Goal: Task Accomplishment & Management: Complete application form

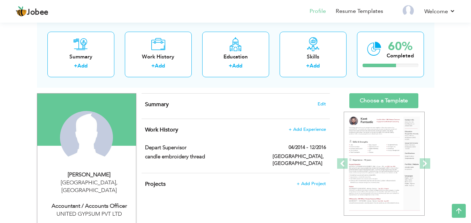
scroll to position [34, 0]
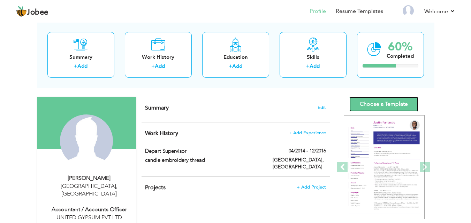
click at [413, 103] on link "Choose a Template" at bounding box center [383, 104] width 69 height 15
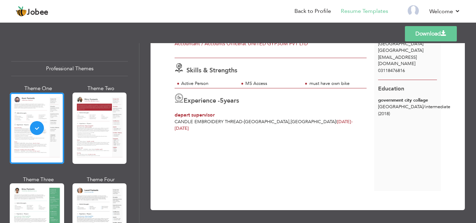
scroll to position [42, 0]
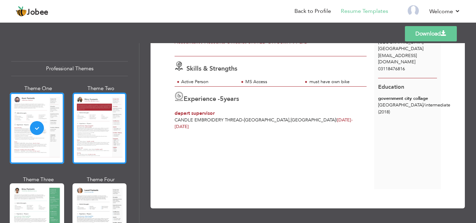
click at [79, 128] on div at bounding box center [99, 128] width 54 height 71
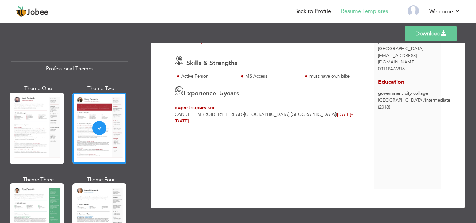
scroll to position [20, 0]
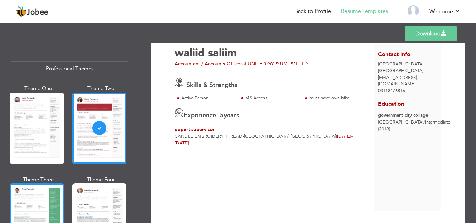
click at [54, 189] on div at bounding box center [37, 219] width 54 height 71
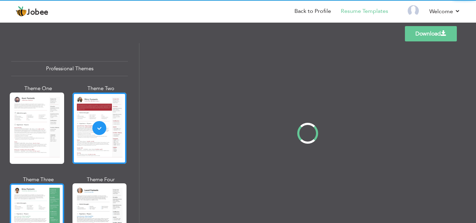
scroll to position [0, 0]
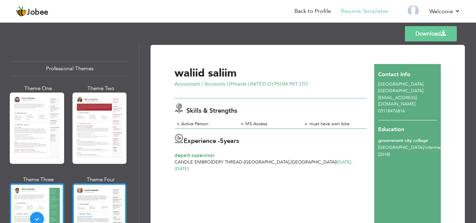
click at [80, 202] on div at bounding box center [99, 219] width 54 height 71
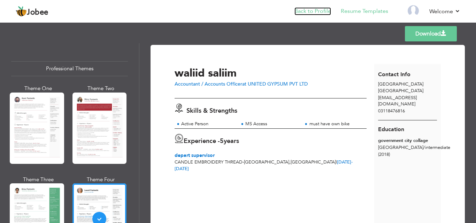
click at [310, 12] on link "Back to Profile" at bounding box center [312, 11] width 37 height 8
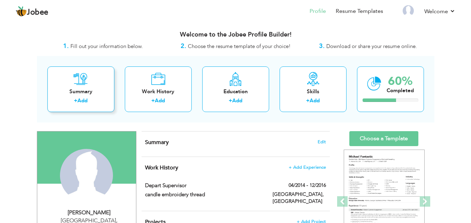
click at [96, 86] on div "Summary + Add" at bounding box center [80, 90] width 67 height 46
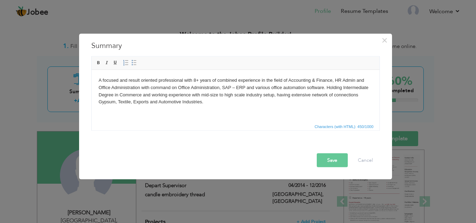
click at [330, 159] on button "Save" at bounding box center [332, 160] width 31 height 14
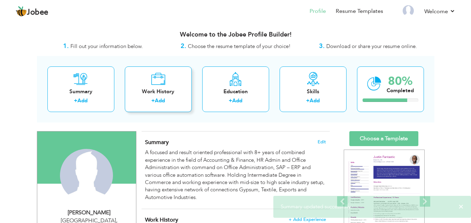
click at [157, 94] on div "Work History" at bounding box center [158, 91] width 56 height 7
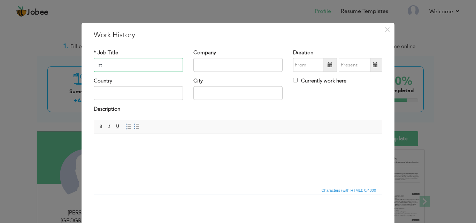
type input "s"
type input "Stock Manager"
type input "GN Motors"
click at [328, 67] on span at bounding box center [330, 64] width 5 height 5
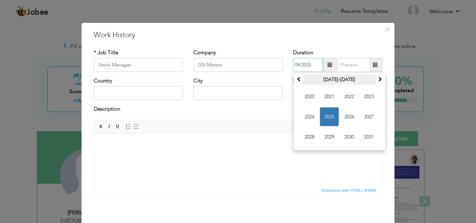
click at [328, 81] on th "2020-2031" at bounding box center [339, 80] width 72 height 10
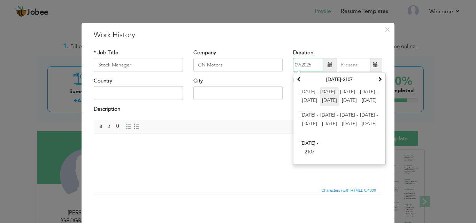
click at [324, 105] on span "2012 - 2023" at bounding box center [329, 96] width 19 height 19
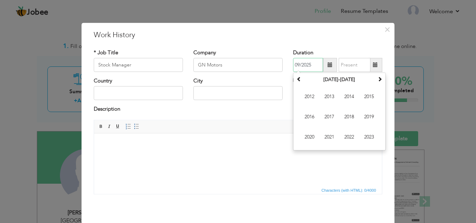
click at [310, 117] on span "2016" at bounding box center [309, 117] width 19 height 19
click at [371, 116] on span "Aug" at bounding box center [369, 117] width 19 height 19
type input "08/2016"
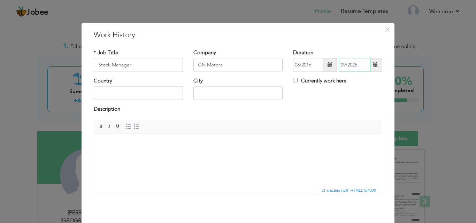
click at [357, 68] on input "09/2025" at bounding box center [355, 65] width 32 height 14
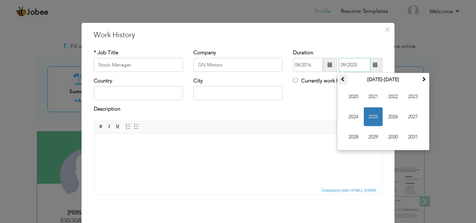
click at [344, 81] on th at bounding box center [343, 80] width 8 height 10
click at [413, 113] on span "2017" at bounding box center [412, 117] width 19 height 19
click at [388, 116] on span "Jul" at bounding box center [393, 117] width 19 height 19
type input "07/2017"
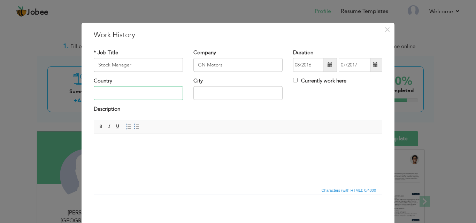
click at [156, 95] on input "text" at bounding box center [138, 93] width 89 height 14
type input "pakistan"
type input "karachi"
click at [187, 155] on html at bounding box center [238, 143] width 288 height 21
click at [117, 155] on html at bounding box center [238, 143] width 288 height 21
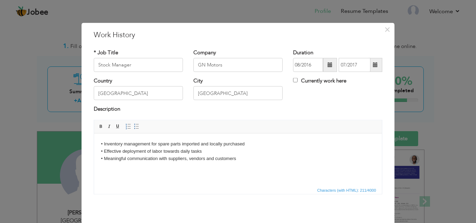
scroll to position [28, 0]
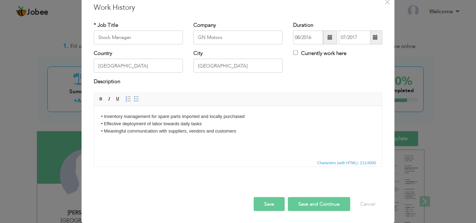
click at [294, 207] on button "Save and Continue" at bounding box center [319, 204] width 62 height 14
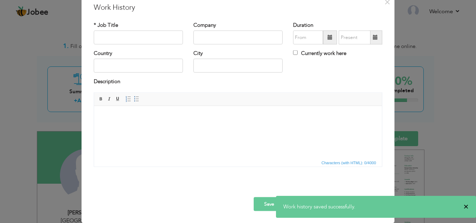
click at [468, 207] on span "×" at bounding box center [465, 206] width 5 height 7
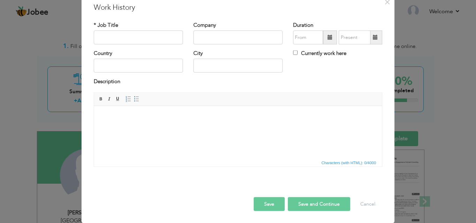
click at [204, 46] on div "Company" at bounding box center [238, 35] width 100 height 28
click at [204, 35] on input "text" at bounding box center [237, 38] width 89 height 14
click at [143, 33] on input "text" at bounding box center [138, 38] width 89 height 14
type input "s"
type input "Store Incharge"
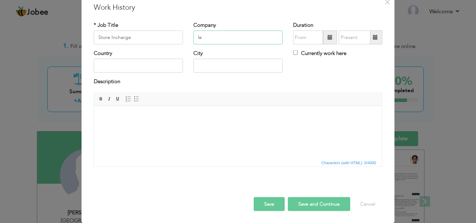
type input "l"
type input "Levi's"
click at [328, 38] on span at bounding box center [330, 37] width 5 height 5
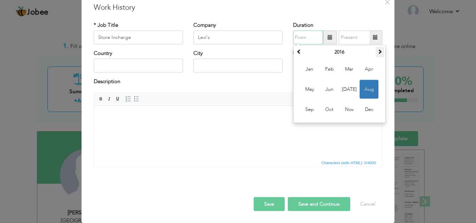
click at [377, 52] on span at bounding box center [379, 51] width 5 height 5
click at [367, 89] on span "Aug" at bounding box center [369, 89] width 19 height 19
type input "08/2017"
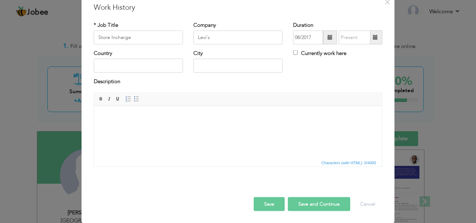
click at [373, 39] on span at bounding box center [375, 37] width 5 height 5
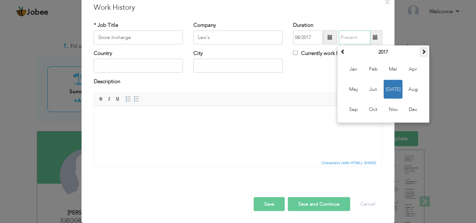
click at [421, 50] on span at bounding box center [423, 51] width 5 height 5
click at [393, 88] on span "Jul" at bounding box center [393, 89] width 19 height 19
type input "07/2018"
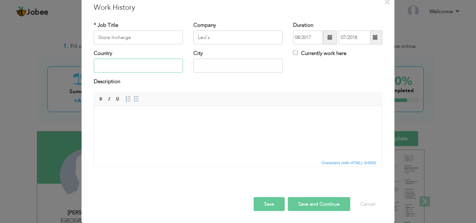
click at [151, 64] on input "text" at bounding box center [138, 66] width 89 height 14
type input "Pakistan"
type input "Karachi"
click at [194, 127] on html at bounding box center [238, 116] width 288 height 21
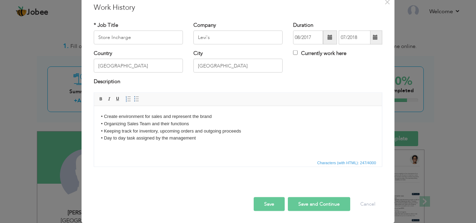
click at [304, 202] on button "Save and Continue" at bounding box center [319, 204] width 62 height 14
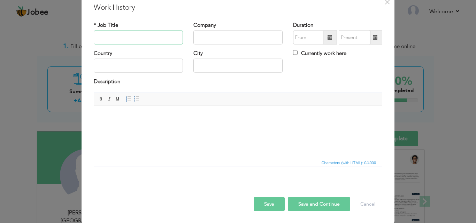
click at [159, 35] on input "text" at bounding box center [138, 38] width 89 height 14
type input "Administrator / Accounts Manager"
type input "United Gypsum PVT LTD"
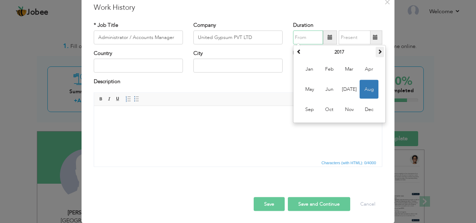
click at [377, 50] on span at bounding box center [379, 51] width 5 height 5
click at [362, 87] on span "Aug" at bounding box center [369, 89] width 19 height 19
type input "08/2018"
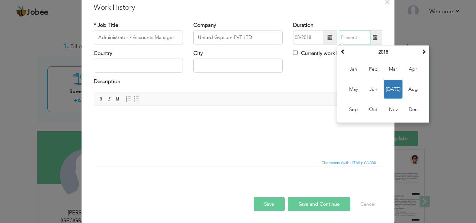
click at [358, 42] on input "text" at bounding box center [355, 38] width 32 height 14
click at [421, 52] on span at bounding box center [423, 51] width 5 height 5
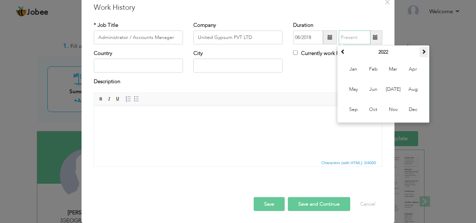
click at [421, 52] on span at bounding box center [423, 51] width 5 height 5
click at [405, 89] on span "Aug" at bounding box center [412, 89] width 19 height 19
type input "08/2024"
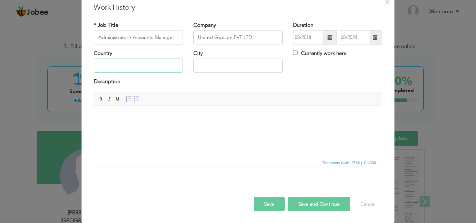
click at [152, 63] on input "text" at bounding box center [138, 66] width 89 height 14
type input "Pakistan"
type input "Karachi"
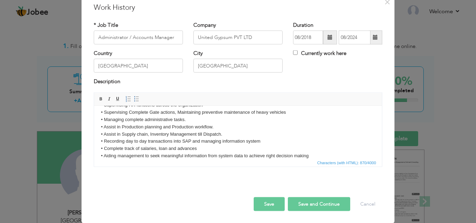
click at [296, 205] on button "Save and Continue" at bounding box center [319, 204] width 62 height 14
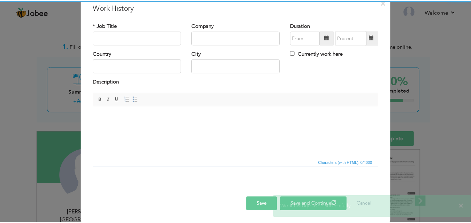
scroll to position [0, 0]
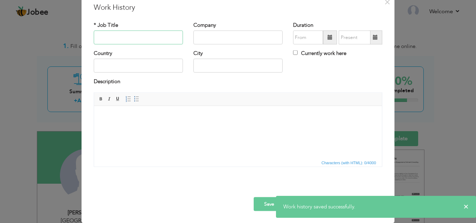
click at [145, 36] on input "text" at bounding box center [138, 38] width 89 height 14
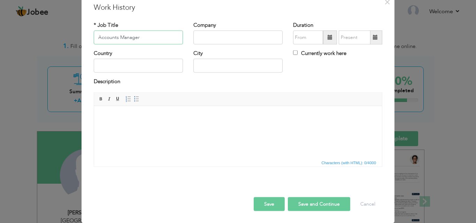
type input "Accounts Manager"
type input "Affan Commodities"
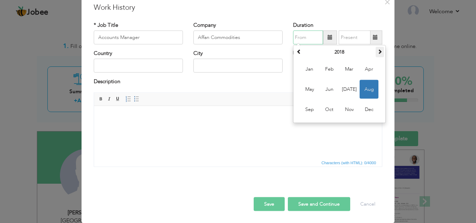
click at [379, 49] on span at bounding box center [379, 51] width 5 height 5
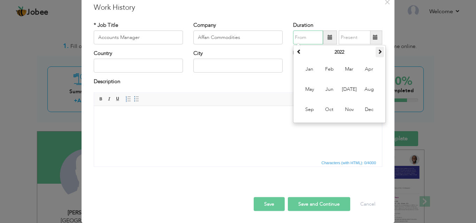
click at [379, 49] on span at bounding box center [379, 51] width 5 height 5
click at [378, 49] on span at bounding box center [379, 51] width 5 height 5
click at [297, 53] on span at bounding box center [299, 51] width 5 height 5
click at [308, 109] on span "Sep" at bounding box center [309, 109] width 19 height 19
type input "09/2024"
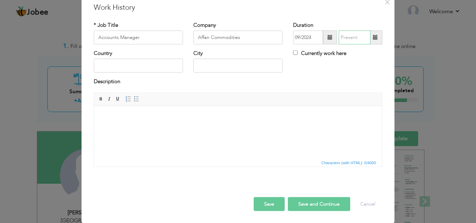
click at [349, 38] on input "text" at bounding box center [355, 38] width 32 height 14
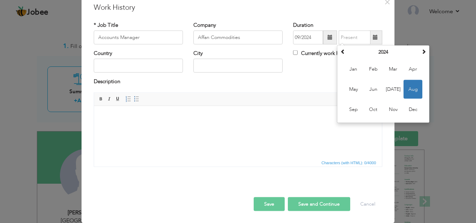
click at [310, 54] on label "Currently work here" at bounding box center [319, 53] width 53 height 7
click at [298, 54] on input "Currently work here" at bounding box center [295, 53] width 5 height 5
checkbox input "true"
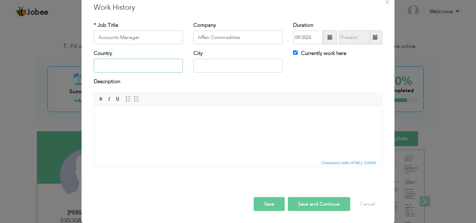
click at [159, 64] on input "text" at bounding box center [138, 66] width 89 height 14
type input "Pakistan"
type input "Karachi"
click at [136, 127] on html at bounding box center [238, 116] width 288 height 21
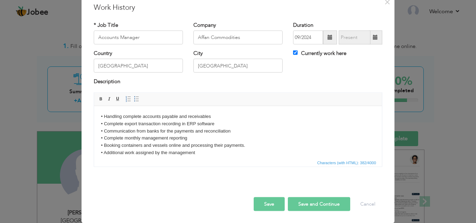
click at [274, 203] on button "Save" at bounding box center [269, 204] width 31 height 14
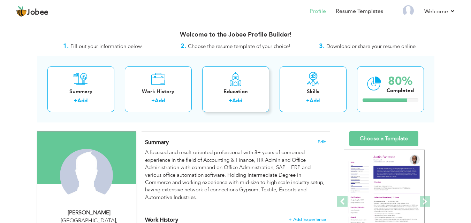
click at [245, 100] on div "+ Add" at bounding box center [236, 101] width 56 height 9
radio input "true"
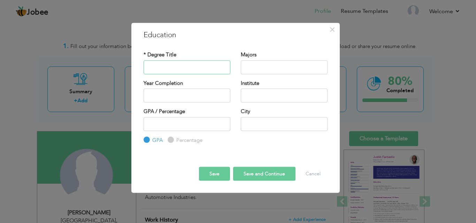
click at [192, 69] on input "text" at bounding box center [187, 67] width 87 height 14
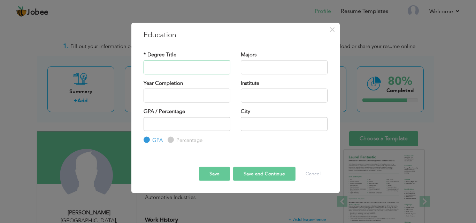
type input "b"
type input "B.COM"
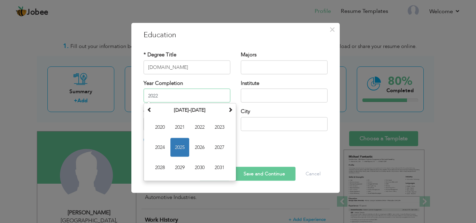
type input "2022"
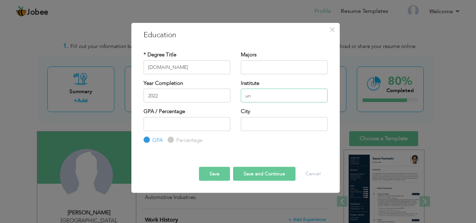
type input "u"
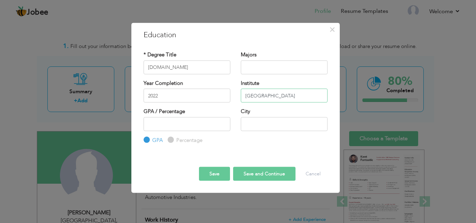
type input "Karachi University"
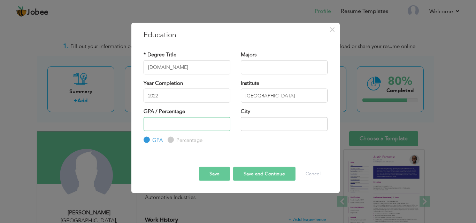
click at [226, 127] on input "number" at bounding box center [187, 124] width 87 height 14
click at [224, 127] on input "-1" at bounding box center [187, 124] width 87 height 14
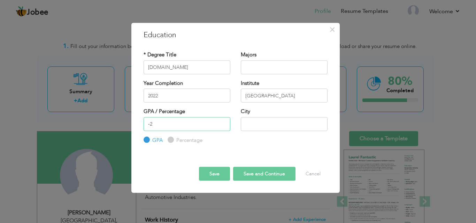
click at [224, 127] on input "-2" at bounding box center [187, 124] width 87 height 14
click at [224, 125] on input "-3" at bounding box center [187, 124] width 87 height 14
click at [224, 126] on input "-4" at bounding box center [187, 124] width 87 height 14
click at [224, 126] on input "-5" at bounding box center [187, 124] width 87 height 14
click at [224, 126] on input "-6" at bounding box center [187, 124] width 87 height 14
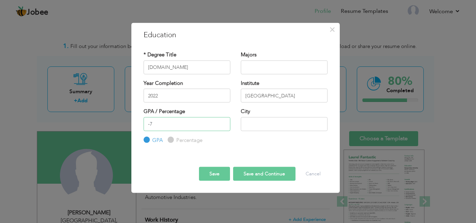
click at [224, 127] on input "-7" at bounding box center [187, 124] width 87 height 14
click at [224, 121] on input "-6" at bounding box center [187, 124] width 87 height 14
click at [224, 121] on input "-5" at bounding box center [187, 124] width 87 height 14
click at [224, 121] on input "-4" at bounding box center [187, 124] width 87 height 14
click at [224, 121] on input "-2" at bounding box center [187, 124] width 87 height 14
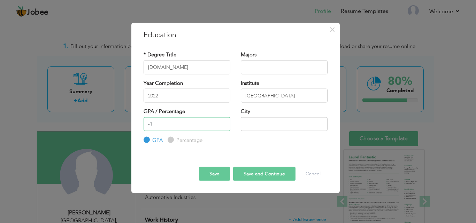
click at [224, 121] on input "-1" at bounding box center [187, 124] width 87 height 14
click at [224, 121] on input "0" at bounding box center [187, 124] width 87 height 14
click at [224, 121] on input "1" at bounding box center [187, 124] width 87 height 14
click at [224, 121] on input "2" at bounding box center [187, 124] width 87 height 14
click at [224, 121] on input "3" at bounding box center [187, 124] width 87 height 14
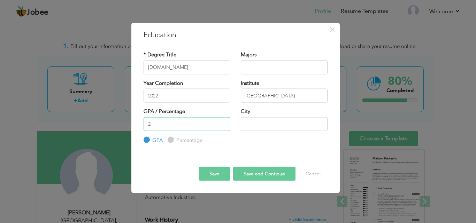
type input "2"
click at [222, 126] on input "2" at bounding box center [187, 124] width 87 height 14
click at [260, 127] on input "text" at bounding box center [284, 124] width 87 height 14
type input "Karachi"
click at [221, 177] on button "Save" at bounding box center [214, 174] width 31 height 14
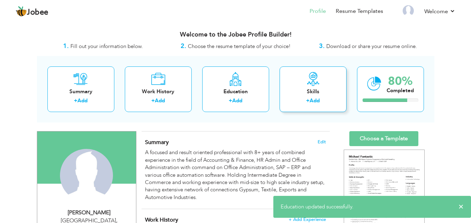
click at [301, 105] on div "+ Add" at bounding box center [313, 101] width 56 height 9
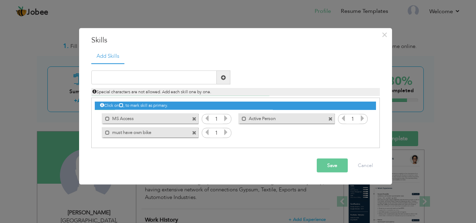
click at [194, 120] on span at bounding box center [194, 119] width 5 height 5
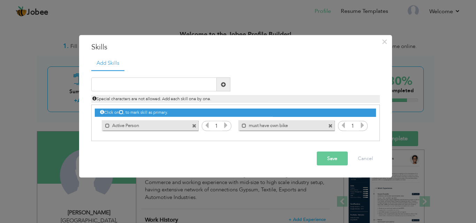
click at [330, 127] on span at bounding box center [330, 126] width 5 height 5
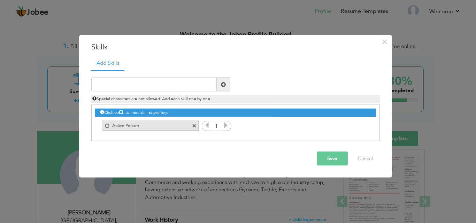
click at [194, 125] on span at bounding box center [194, 126] width 5 height 5
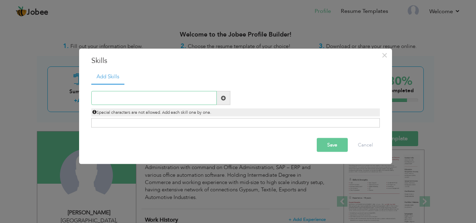
click at [131, 93] on input "text" at bounding box center [153, 98] width 125 height 14
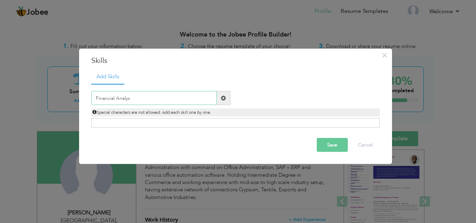
type input "Financial Analyst"
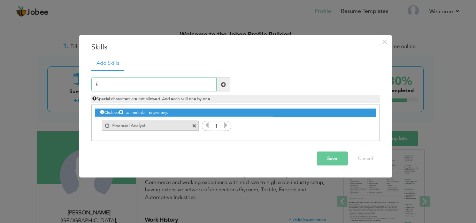
type input "f"
type input "Financial Reporting"
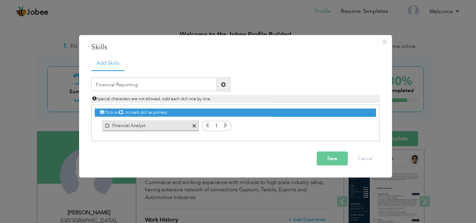
click at [223, 88] on span at bounding box center [224, 85] width 14 height 14
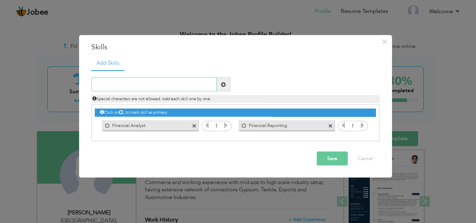
click at [171, 89] on input "text" at bounding box center [153, 85] width 125 height 14
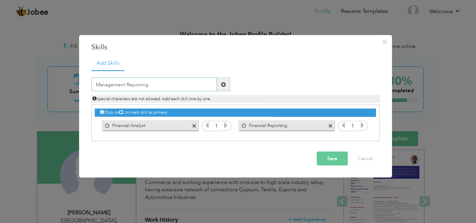
type input "Management Reporting"
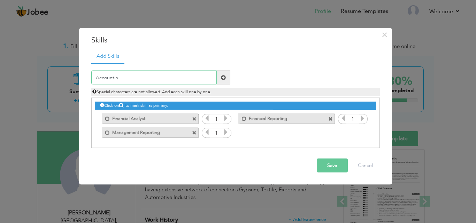
type input "Accounting"
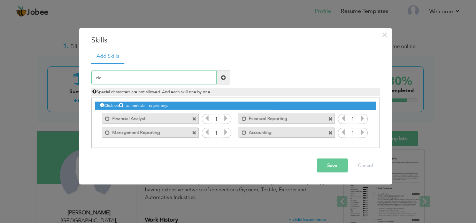
type input "d"
type input "Data Analyst"
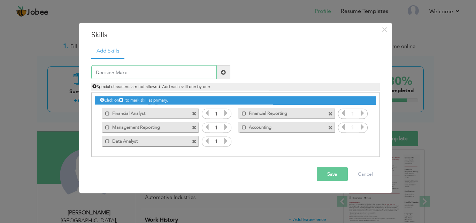
type input "Decision Maker"
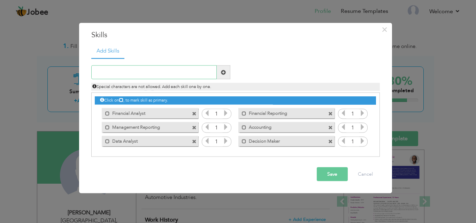
click at [161, 68] on input "text" at bounding box center [153, 73] width 125 height 14
type input "Administrator"
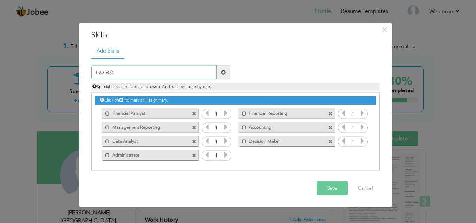
type input "ISO 9001"
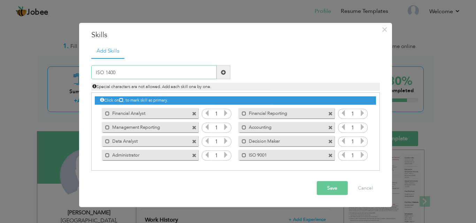
type input "ISO 14001"
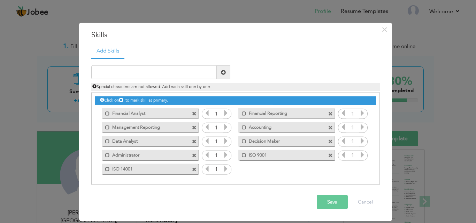
click at [332, 203] on button "Save" at bounding box center [332, 202] width 31 height 14
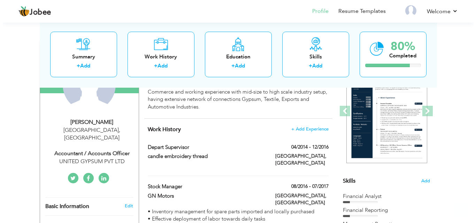
scroll to position [106, 0]
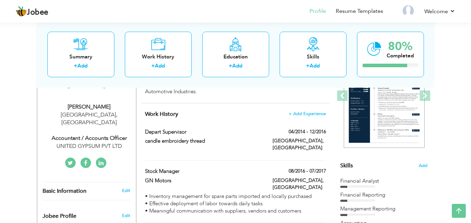
click at [86, 143] on div "UNITED GYPSUM PVT LTD" at bounding box center [89, 147] width 93 height 8
type input "waliid"
type input "saliim"
type input "03118476816"
select select "number:166"
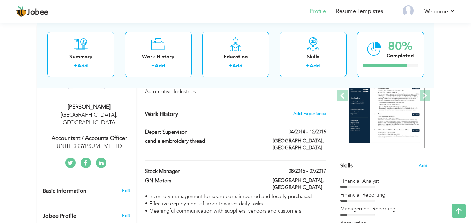
type input "Karachi"
select select "number:7"
type input "UNITED GYPSUM PVT LTD"
type input "Accountant / Accounts Officer"
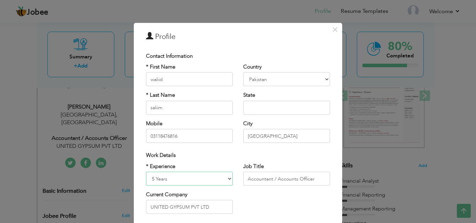
click at [220, 180] on select "Entry Level Less than 1 Year 1 Year 2 Years 3 Years 4 Years 5 Years 6 Years 7 Y…" at bounding box center [189, 179] width 87 height 14
select select "number:10"
click at [146, 172] on select "Entry Level Less than 1 Year 1 Year 2 Years 3 Years 4 Years 5 Years 6 Years 7 Y…" at bounding box center [189, 179] width 87 height 14
drag, startPoint x: 313, startPoint y: 179, endPoint x: 264, endPoint y: 183, distance: 48.9
click at [264, 183] on input "Accountant / Accounts Officer" at bounding box center [286, 179] width 87 height 14
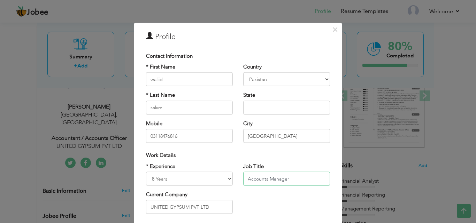
type input "Accounts Manager"
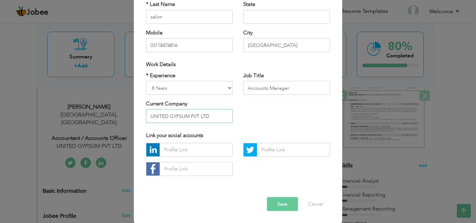
click at [211, 116] on input "UNITED GYPSUM PVT LTD" at bounding box center [189, 116] width 87 height 14
drag, startPoint x: 211, startPoint y: 116, endPoint x: 97, endPoint y: 107, distance: 114.9
click at [95, 108] on div "× Profile Contact Information * First Name waliid * Last Name saliim" at bounding box center [238, 111] width 476 height 223
type input "Affan Commodities"
drag, startPoint x: 190, startPoint y: 151, endPoint x: 189, endPoint y: 146, distance: 5.4
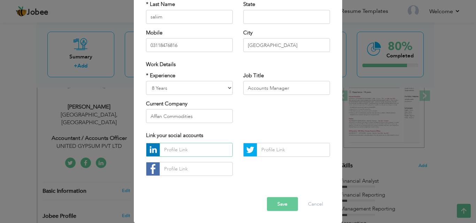
click at [189, 147] on input "text" at bounding box center [196, 150] width 73 height 14
paste input "• Handling complete accounts payable and receivables • Complete export transact…"
type input "• Handling complete accounts payable and receivables • Complete export transact…"
paste input "www.linkedin.com/in/waleed-saleem-1a7b39192"
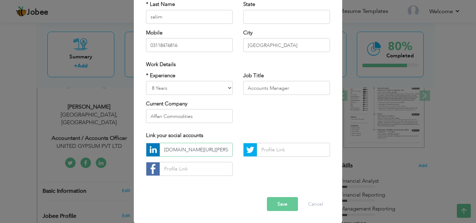
scroll to position [0, 40]
type input "www.linkedin.com/in/waleed-saleem-1a7b39192"
click at [276, 202] on button "Save" at bounding box center [282, 204] width 31 height 14
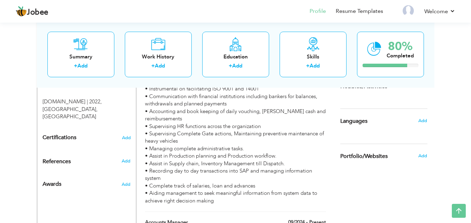
scroll to position [345, 0]
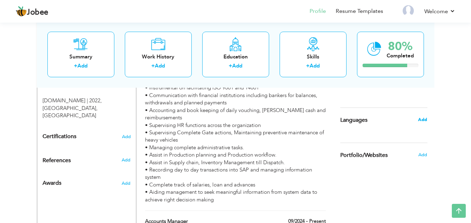
click at [420, 121] on span "Add" at bounding box center [422, 120] width 9 height 6
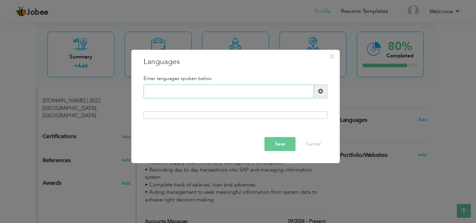
click at [207, 95] on input "text" at bounding box center [229, 92] width 170 height 14
type input "english"
click at [264, 137] on button "Save" at bounding box center [279, 144] width 31 height 14
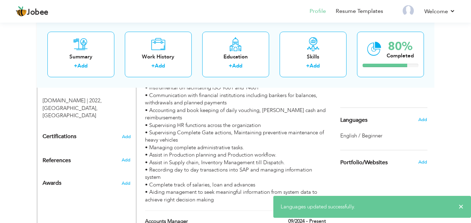
click at [373, 138] on span "English / Beginner" at bounding box center [361, 135] width 42 height 7
click at [375, 135] on span "English / Beginner" at bounding box center [361, 135] width 42 height 7
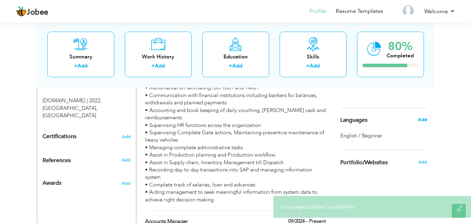
click at [425, 122] on span "Add" at bounding box center [422, 120] width 9 height 6
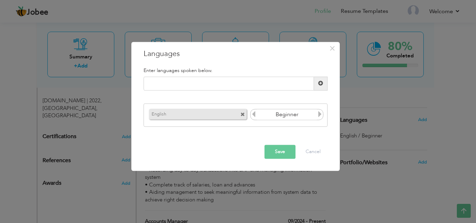
click at [270, 116] on input "Beginner" at bounding box center [287, 115] width 60 height 10
click at [319, 114] on icon at bounding box center [320, 114] width 6 height 6
click at [317, 115] on icon at bounding box center [320, 114] width 6 height 6
click at [320, 115] on icon at bounding box center [320, 114] width 6 height 6
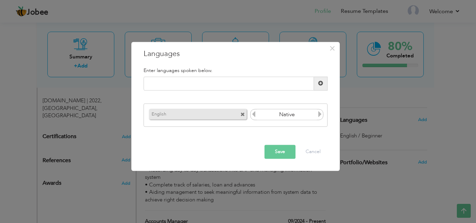
click at [254, 116] on icon at bounding box center [254, 114] width 6 height 6
click at [285, 147] on button "Save" at bounding box center [279, 152] width 31 height 14
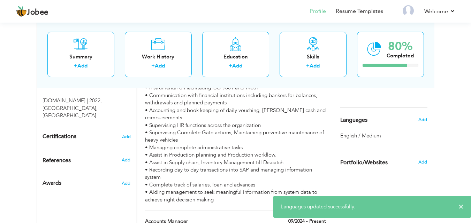
click at [428, 120] on div "Add" at bounding box center [424, 119] width 16 height 13
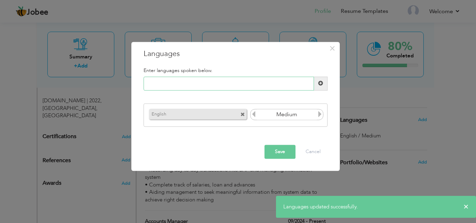
click at [210, 77] on input "text" at bounding box center [229, 84] width 170 height 14
click at [309, 149] on button "Cancel" at bounding box center [313, 152] width 29 height 14
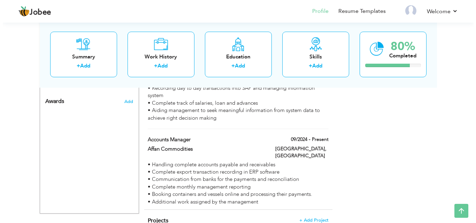
scroll to position [437, 0]
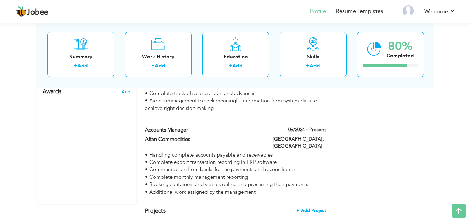
click at [319, 208] on span "+ Add Project" at bounding box center [311, 210] width 30 height 5
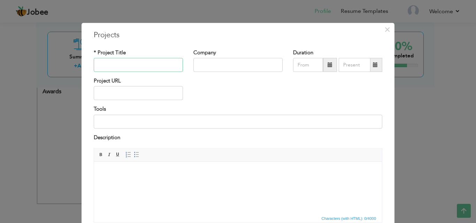
click at [134, 65] on input "text" at bounding box center [138, 65] width 89 height 14
type input "i"
type input "ISO 9001"
type input "United Gypsum PVT LTD"
type input "09/2025"
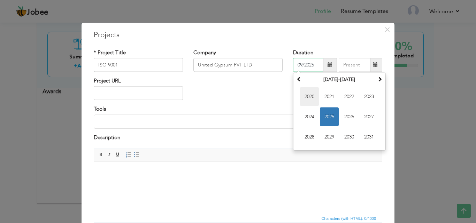
click at [309, 99] on span "2020" at bounding box center [309, 96] width 19 height 19
click at [352, 65] on input "text" at bounding box center [355, 65] width 32 height 14
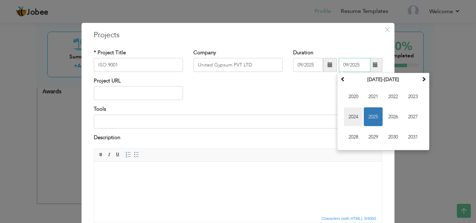
click at [347, 115] on span "2024" at bounding box center [353, 117] width 19 height 19
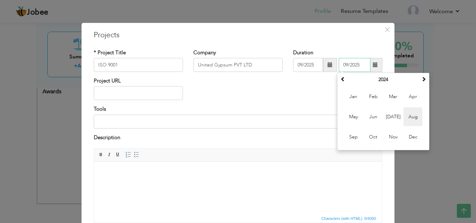
click at [413, 119] on span "Aug" at bounding box center [412, 117] width 19 height 19
type input "08/2024"
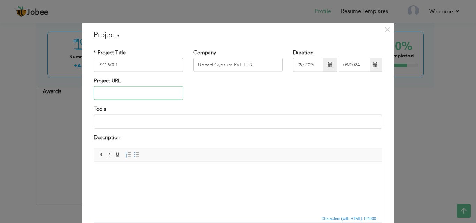
drag, startPoint x: 145, startPoint y: 96, endPoint x: 145, endPoint y: 100, distance: 3.8
click at [145, 96] on input "text" at bounding box center [138, 93] width 89 height 14
click at [147, 118] on input at bounding box center [238, 122] width 288 height 14
paste input "Instrumental on facilitating ISO 9001 and 14001"
type input "Instrumental on facilitating ISO 9001"
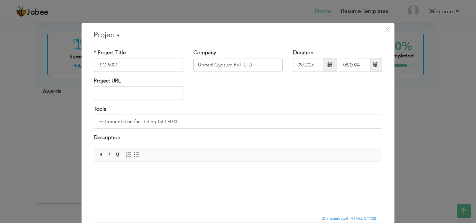
click at [179, 162] on html at bounding box center [238, 172] width 288 height 21
click at [144, 66] on input "ISO 9001" at bounding box center [138, 65] width 89 height 14
type input "ISO 9001 & 14001"
click at [141, 176] on html at bounding box center [238, 172] width 288 height 21
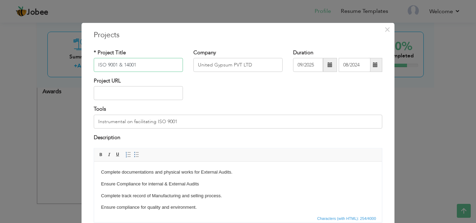
drag, startPoint x: 140, startPoint y: 66, endPoint x: 116, endPoint y: 61, distance: 24.9
click at [116, 61] on input "ISO 9001 & 14001" at bounding box center [138, 65] width 89 height 14
click at [144, 67] on input "ISO 9001 & 14001" at bounding box center [138, 65] width 89 height 14
click at [138, 65] on input "ISO 9001 & 14001" at bounding box center [138, 65] width 89 height 14
drag, startPoint x: 138, startPoint y: 65, endPoint x: 116, endPoint y: 64, distance: 21.3
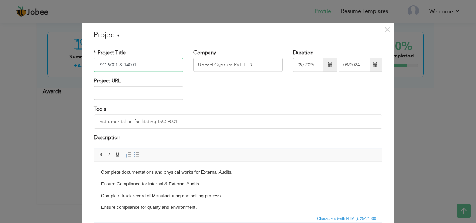
click at [116, 64] on input "ISO 9001 & 14001" at bounding box center [138, 65] width 89 height 14
click at [179, 119] on input "Instrumental on facilitating ISO 9001" at bounding box center [238, 122] width 288 height 14
paste input "& 14001"
type input "Instrumental on facilitating ISO 9001 & 14001"
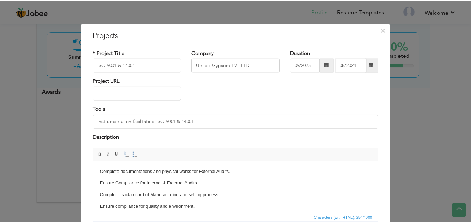
scroll to position [56, 0]
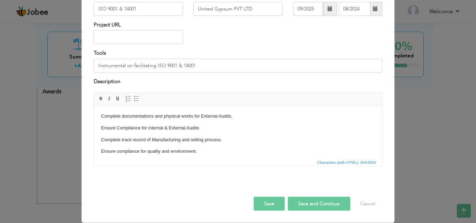
click at [277, 207] on button "Save" at bounding box center [269, 204] width 31 height 14
click at [270, 215] on div "Save Save and Continue Delete Cancel" at bounding box center [237, 196] width 299 height 39
click at [269, 207] on button "Save" at bounding box center [269, 204] width 31 height 14
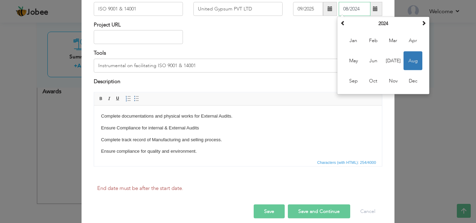
click at [407, 61] on span "Aug" at bounding box center [412, 61] width 19 height 19
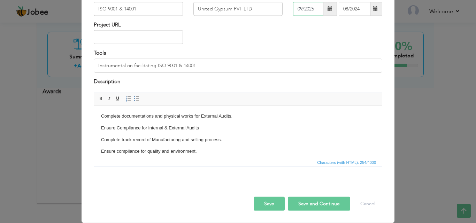
click at [311, 11] on input "09/2025" at bounding box center [308, 9] width 30 height 14
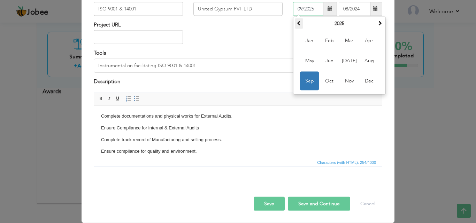
click at [299, 23] on th at bounding box center [299, 23] width 8 height 10
click at [300, 23] on th at bounding box center [299, 23] width 8 height 10
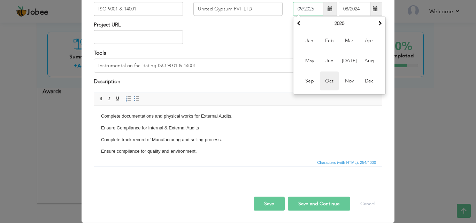
click at [332, 81] on span "Oct" at bounding box center [329, 81] width 19 height 19
type input "10/2020"
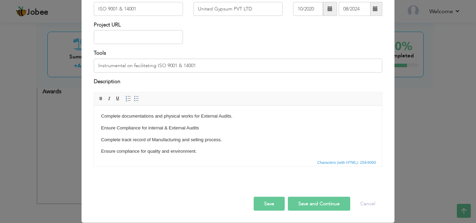
click at [270, 203] on button "Save" at bounding box center [269, 204] width 31 height 14
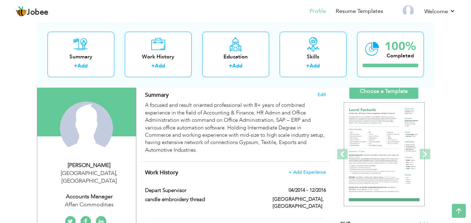
scroll to position [21, 0]
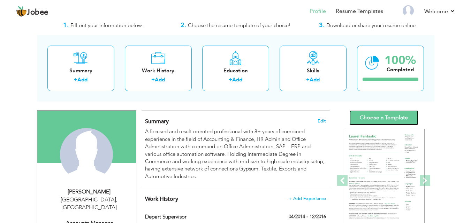
click at [389, 116] on link "Choose a Template" at bounding box center [383, 117] width 69 height 15
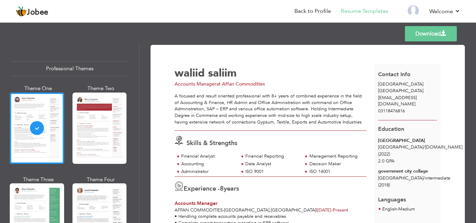
click at [109, 137] on div at bounding box center [99, 128] width 54 height 71
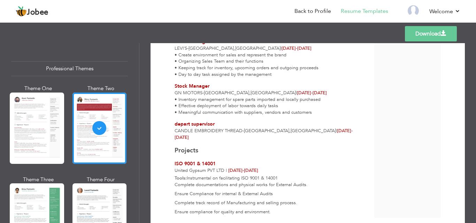
scroll to position [349, 0]
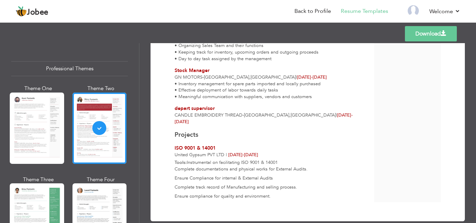
drag, startPoint x: 31, startPoint y: 207, endPoint x: 30, endPoint y: 200, distance: 6.8
click at [30, 205] on div at bounding box center [37, 219] width 54 height 71
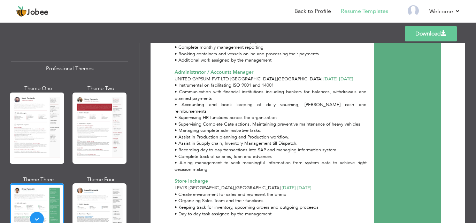
scroll to position [0, 0]
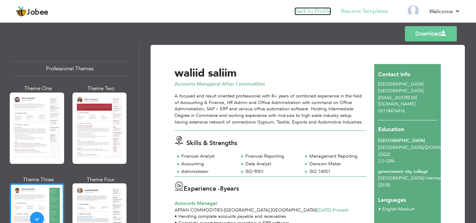
click at [307, 9] on link "Back to Profile" at bounding box center [312, 11] width 37 height 8
